Goal: Task Accomplishment & Management: Complete application form

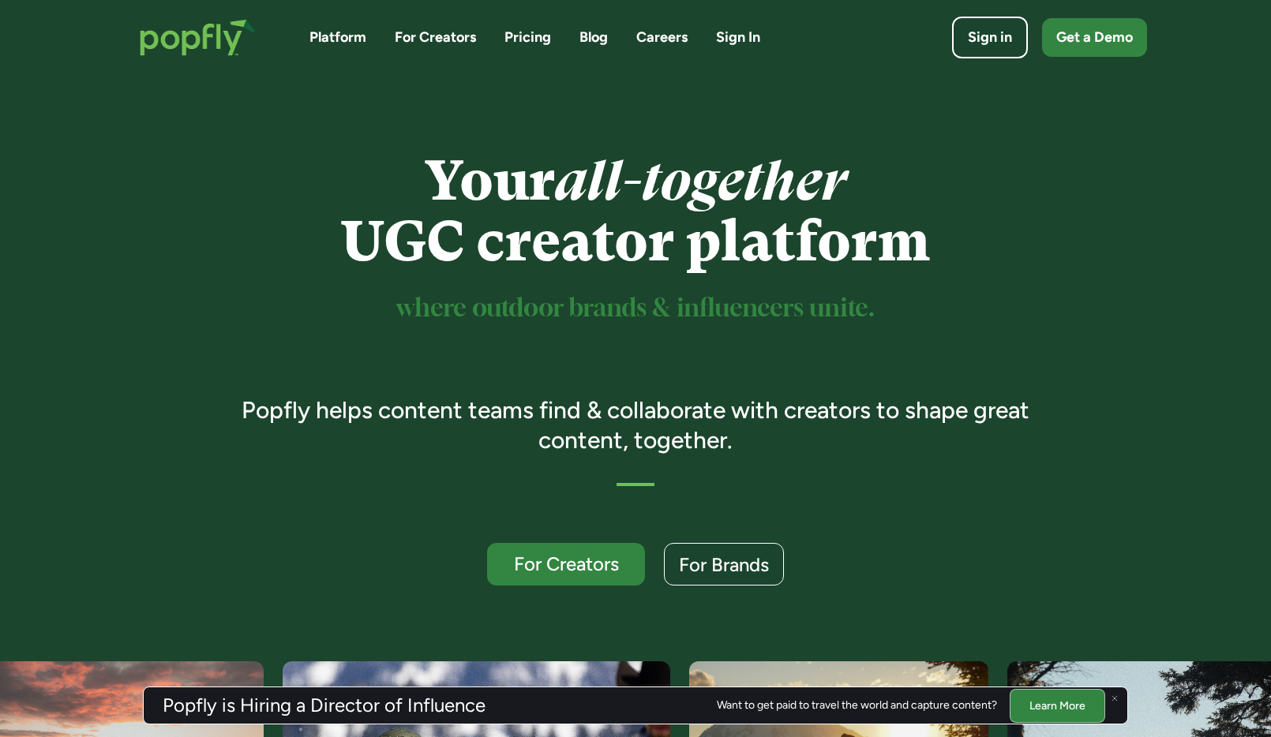
click at [733, 38] on link "Sign In" at bounding box center [738, 38] width 44 height 20
click at [626, 561] on div "For Creators" at bounding box center [566, 564] width 136 height 21
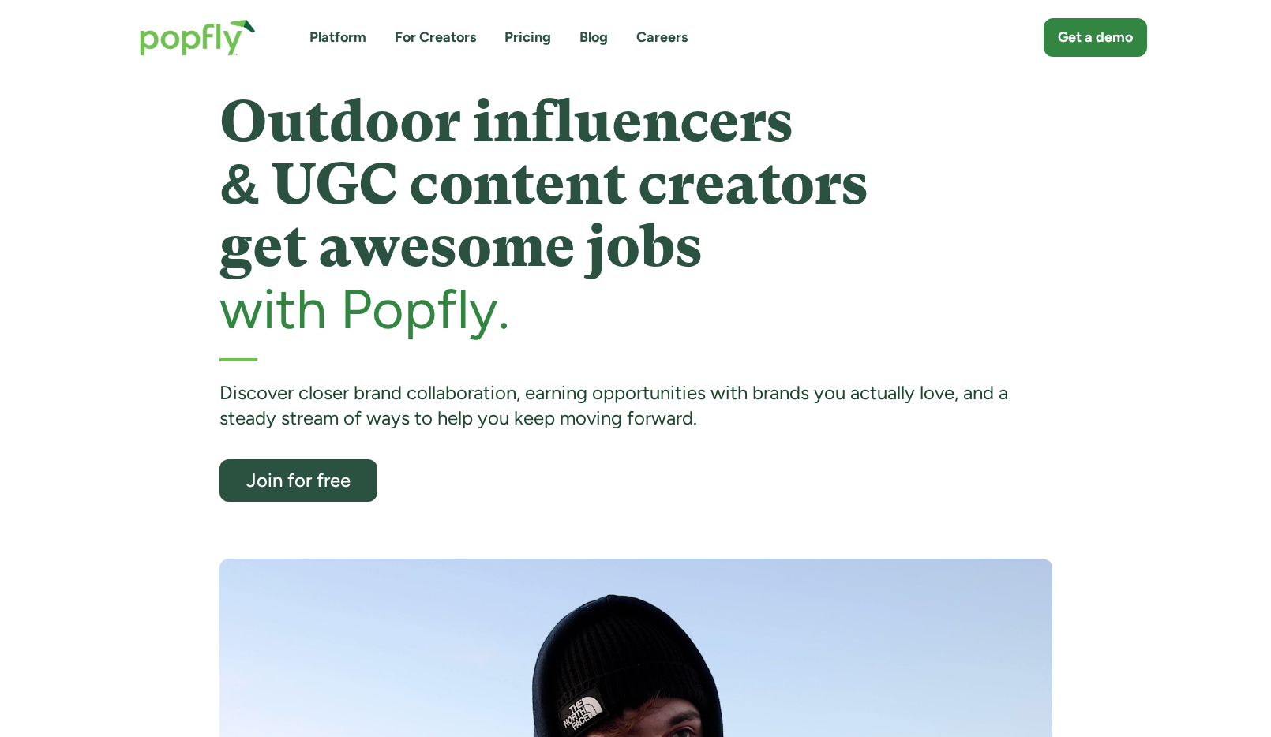
click at [753, 399] on div "Discover closer brand collaboration, earning opportunities with brands you actu…" at bounding box center [635, 405] width 833 height 51
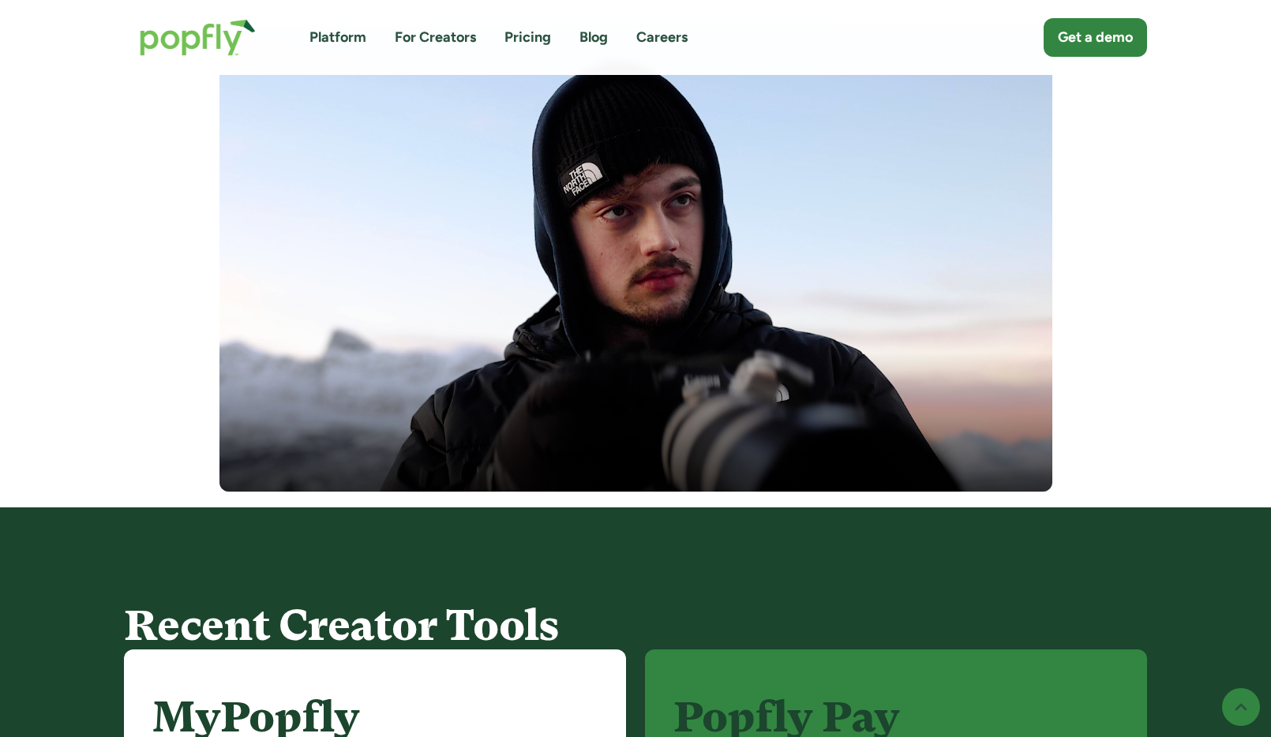
scroll to position [847, 0]
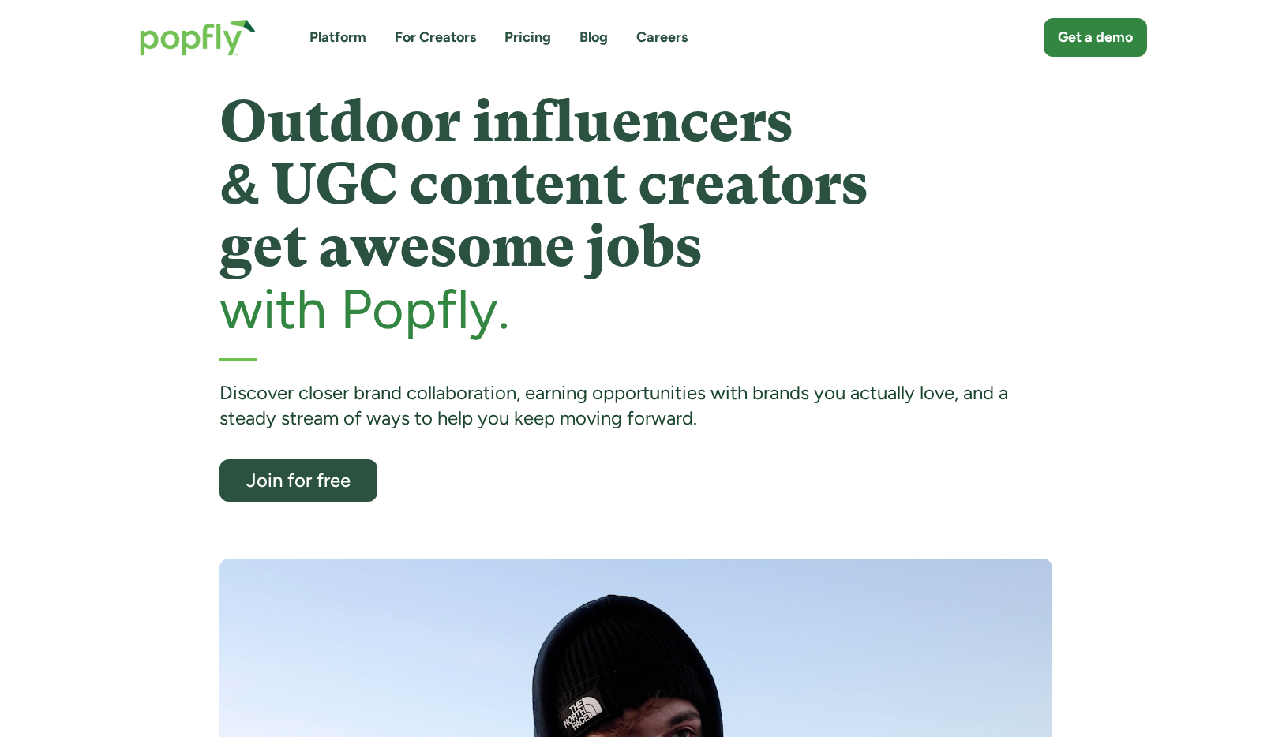
scroll to position [847, 0]
